Goal: Check status: Check status

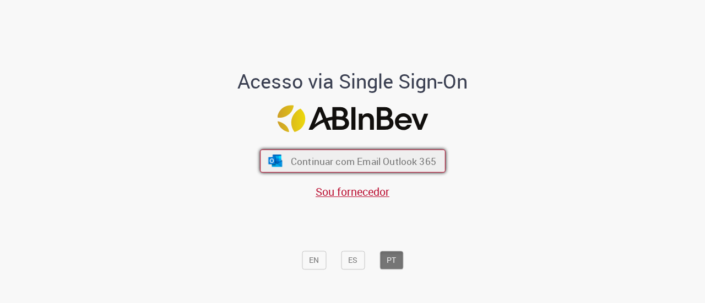
click at [324, 155] on span "Continuar com Email Outlook 365" at bounding box center [362, 161] width 145 height 13
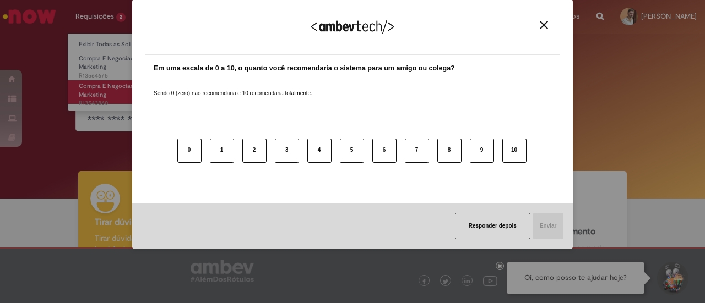
click at [111, 91] on link "Compra E Negociação De Vendas E Marketing 13d atrás 13 dias atrás R13543860" at bounding box center [128, 92] width 121 height 24
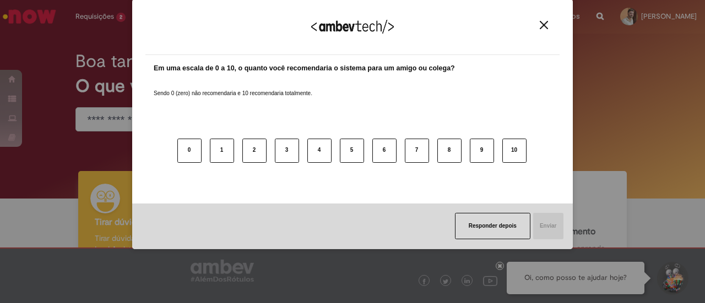
click at [540, 28] on img "Close" at bounding box center [544, 25] width 8 height 8
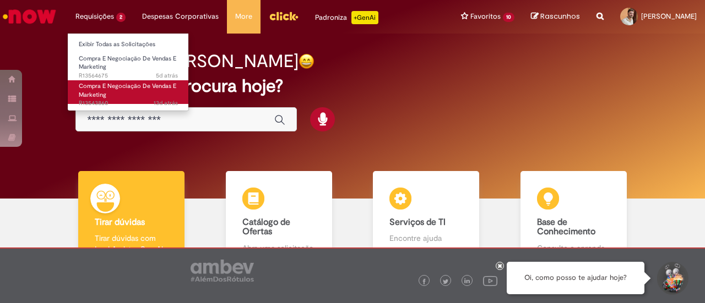
click at [121, 90] on span "Compra E Negociação De Vendas E Marketing" at bounding box center [127, 90] width 97 height 17
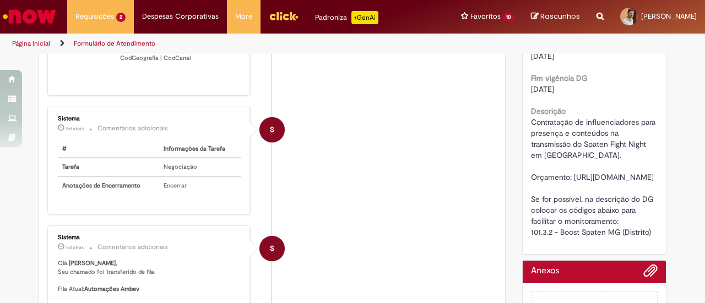
scroll to position [826, 0]
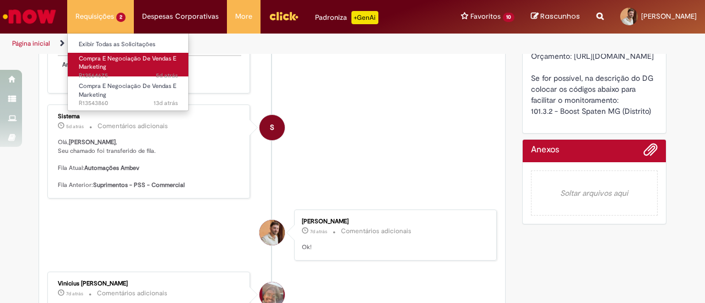
click at [122, 56] on span "Compra E Negociação De Vendas E Marketing" at bounding box center [127, 63] width 97 height 17
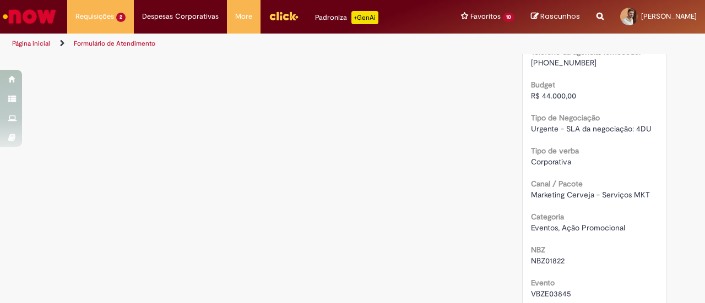
scroll to position [558, 0]
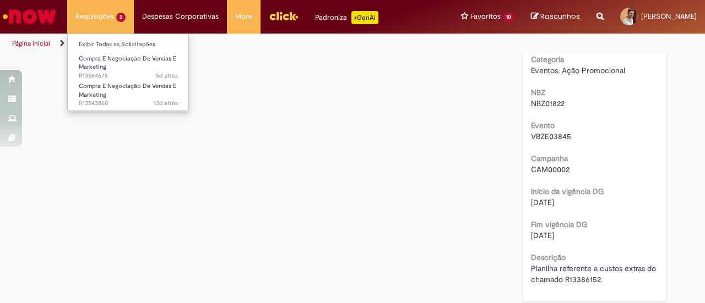
click at [106, 21] on li "Requisições 2 Exibir Todas as Solicitações Compra E Negociação De Vendas E Mark…" at bounding box center [100, 16] width 67 height 33
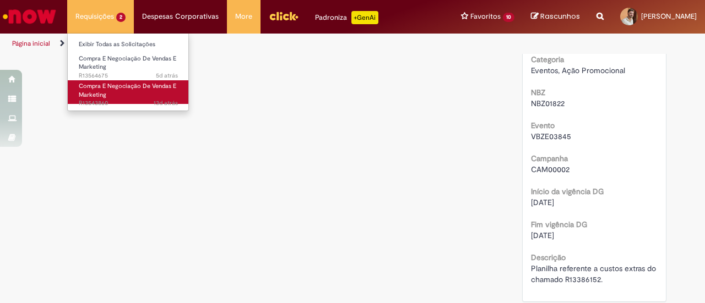
click at [116, 88] on span "Compra E Negociação De Vendas E Marketing" at bounding box center [127, 90] width 97 height 17
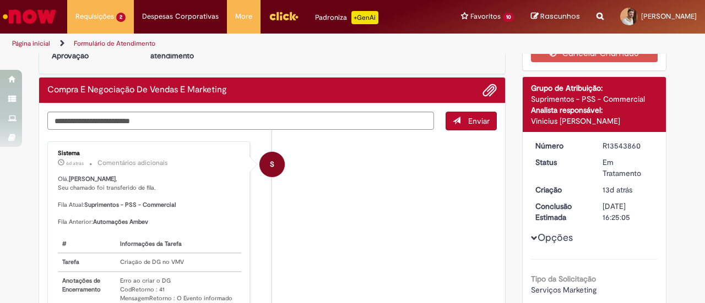
scroll to position [110, 0]
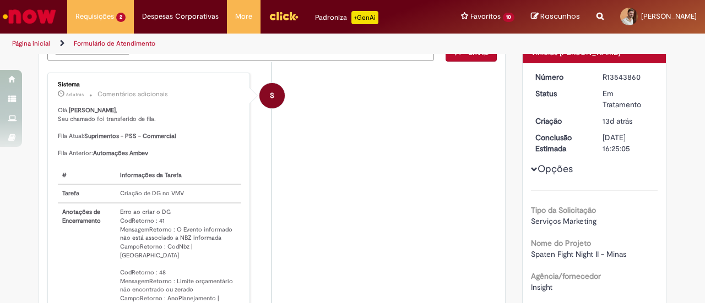
click at [0, 0] on button "Opções" at bounding box center [0, 0] width 0 height 0
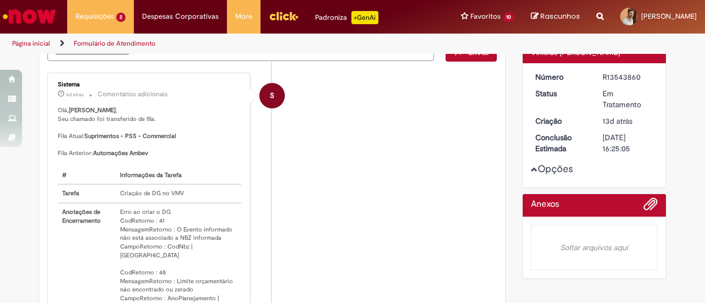
click at [0, 0] on button "Opções" at bounding box center [0, 0] width 0 height 0
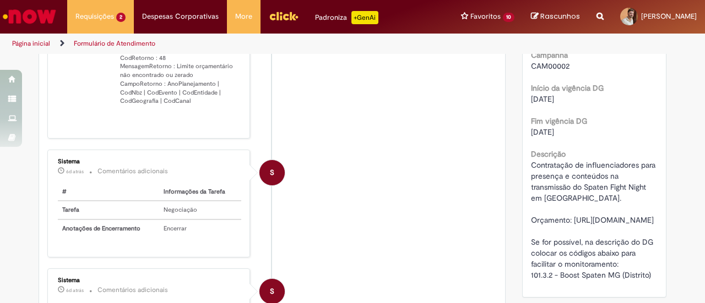
scroll to position [661, 0]
